Goal: Task Accomplishment & Management: Use online tool/utility

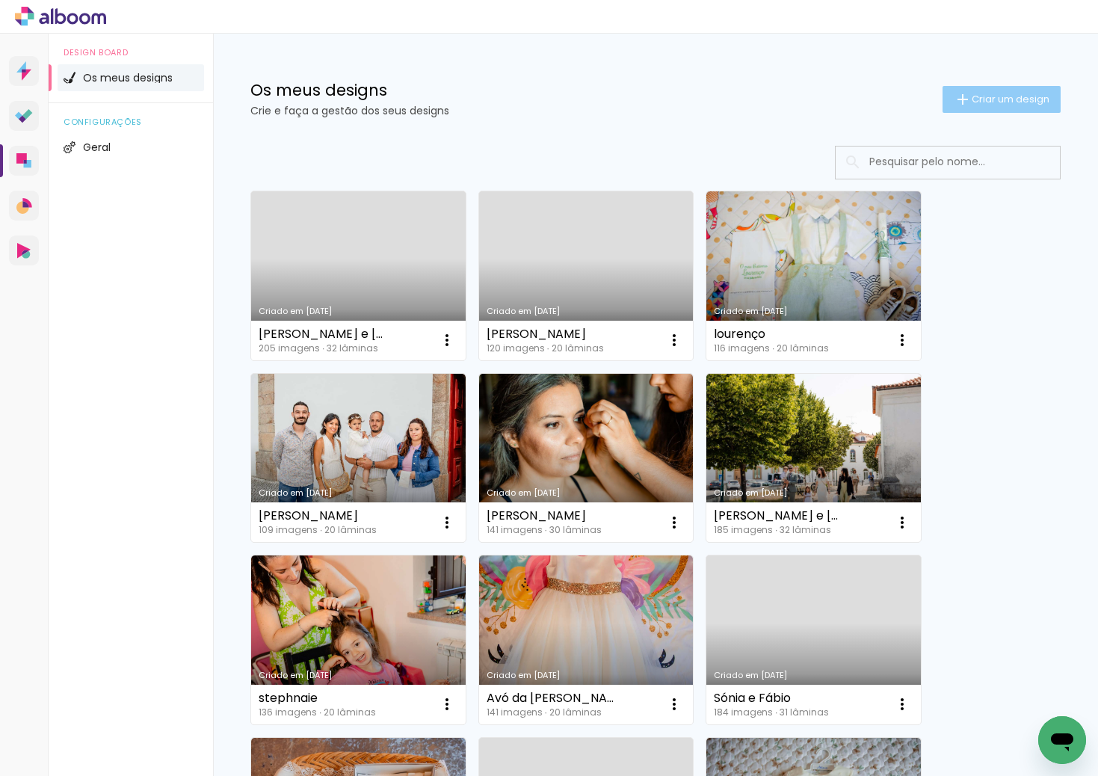
click at [982, 99] on span "Criar um design" at bounding box center [1010, 99] width 78 height 10
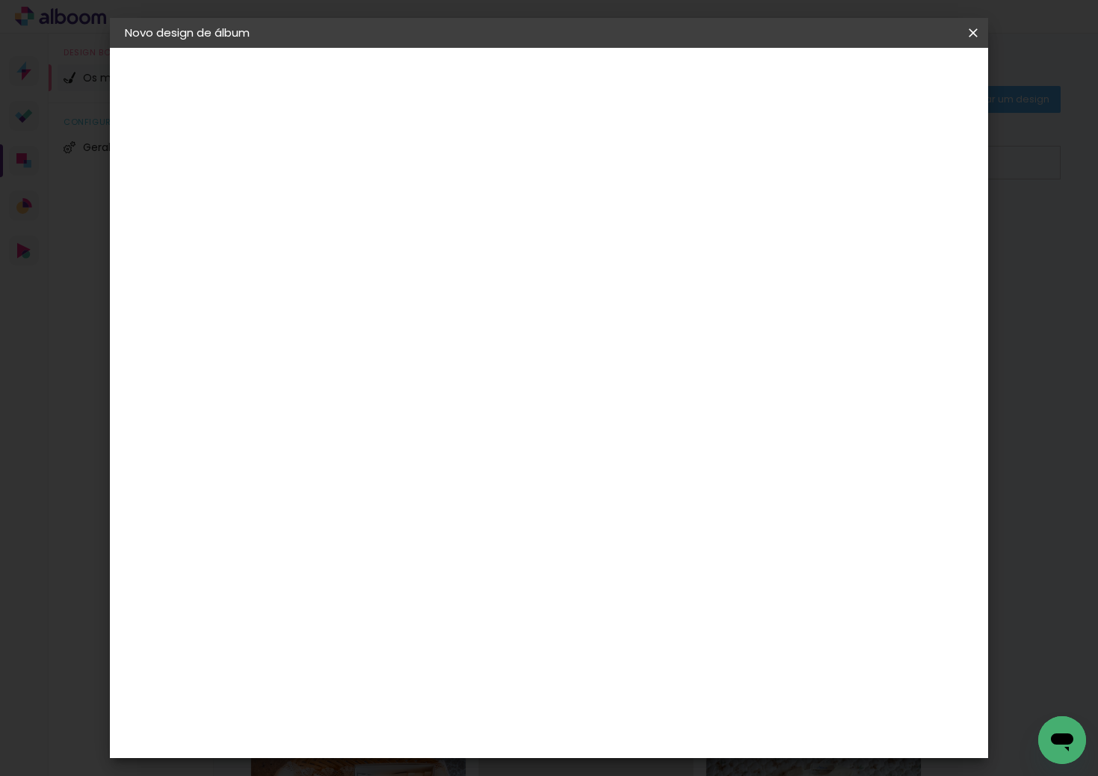
click at [369, 200] on input at bounding box center [369, 200] width 0 height 23
type input "Luana"
type paper-input "Luana"
click at [522, 67] on paper-button "Avançar" at bounding box center [485, 79] width 73 height 25
click at [456, 340] on div "DreambooksPro" at bounding box center [407, 338] width 97 height 12
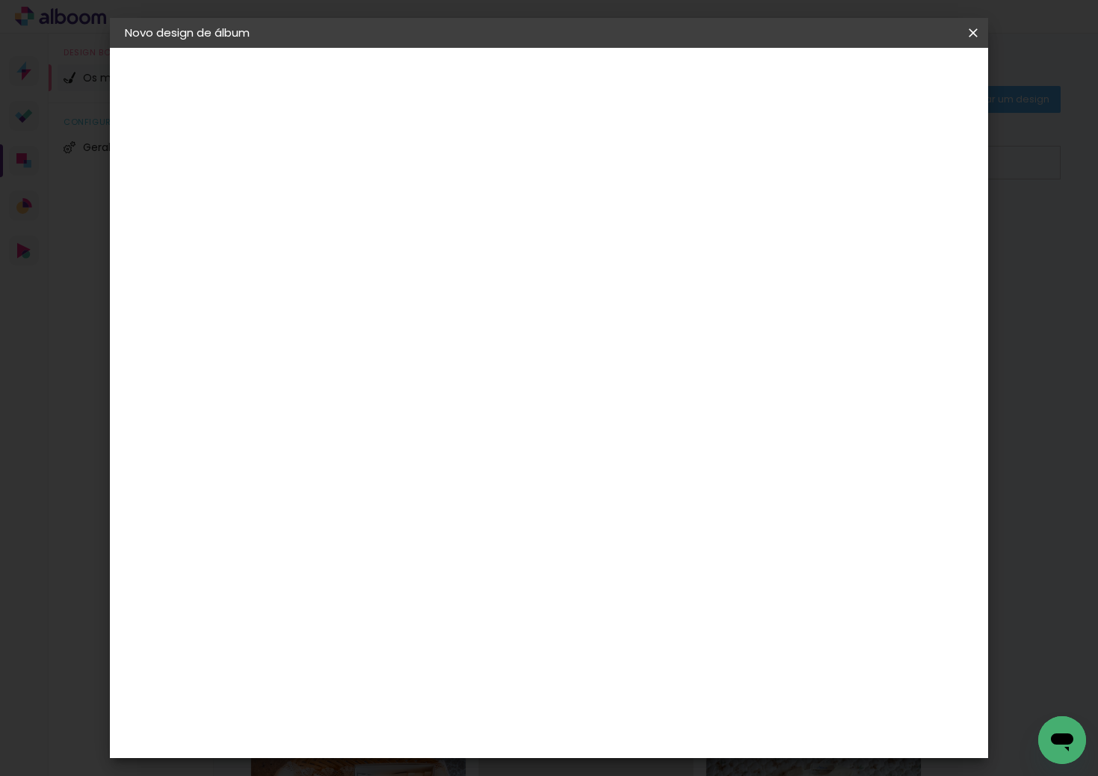
click at [0, 0] on slot "Avançar" at bounding box center [0, 0] width 0 height 0
click at [427, 249] on input "text" at bounding box center [398, 260] width 58 height 23
click at [599, 250] on paper-item "Álbum" at bounding box center [646, 248] width 299 height 30
type input "Álbum"
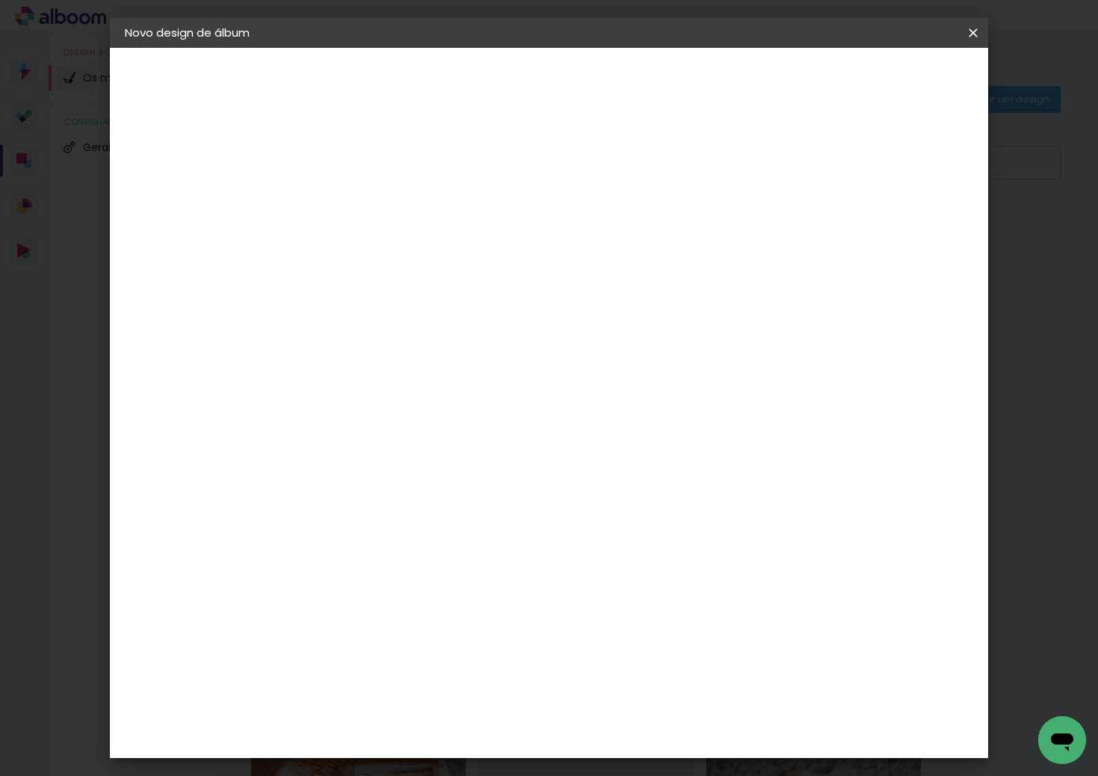
click at [470, 516] on span "30 × 30" at bounding box center [435, 531] width 69 height 31
click at [0, 0] on slot "Avançar" at bounding box center [0, 0] width 0 height 0
click at [894, 67] on paper-button "Iniciar design" at bounding box center [846, 79] width 98 height 25
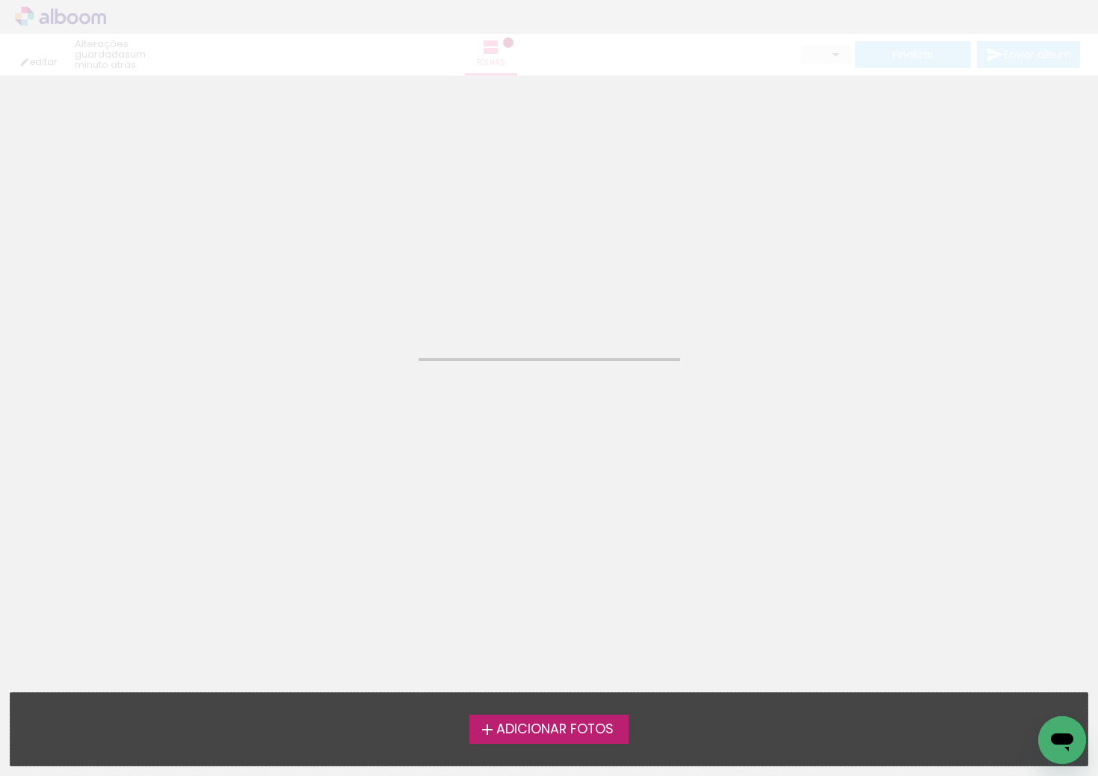
click at [601, 723] on span "Adicionar Fotos" at bounding box center [554, 729] width 117 height 13
click at [0, 0] on input "file" at bounding box center [0, 0] width 0 height 0
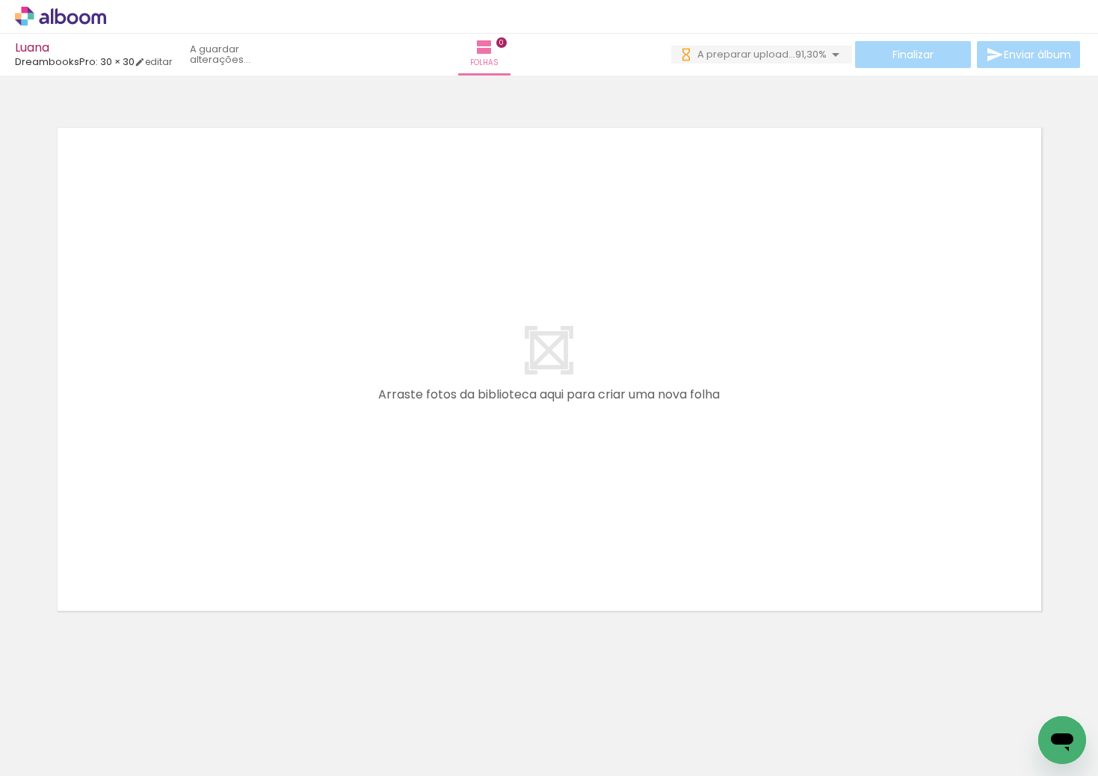
click at [61, 757] on span "Adicionar Fotos" at bounding box center [53, 755] width 45 height 16
click at [0, 0] on input "file" at bounding box center [0, 0] width 0 height 0
click at [64, 755] on span "Adicionar Fotos" at bounding box center [53, 755] width 45 height 16
click at [0, 0] on input "file" at bounding box center [0, 0] width 0 height 0
